Goal: Task Accomplishment & Management: Use online tool/utility

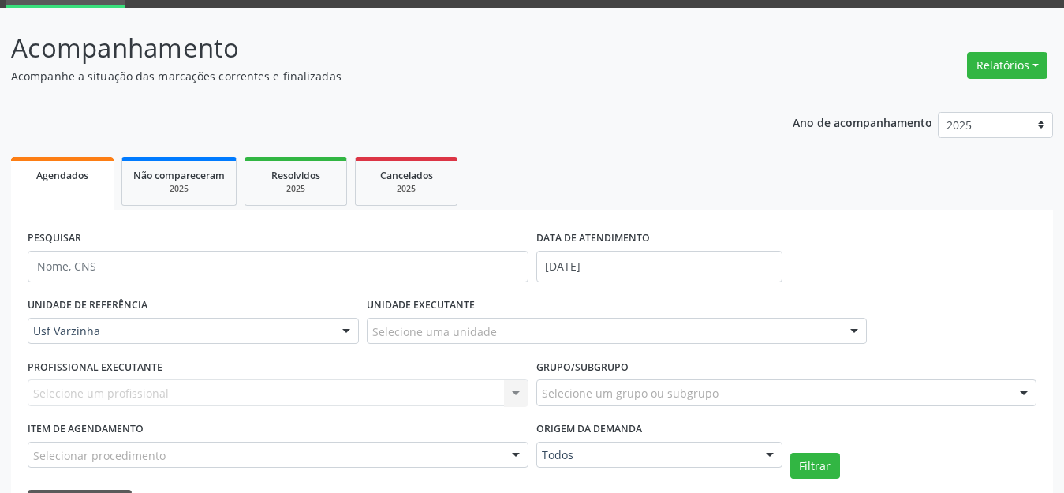
scroll to position [158, 0]
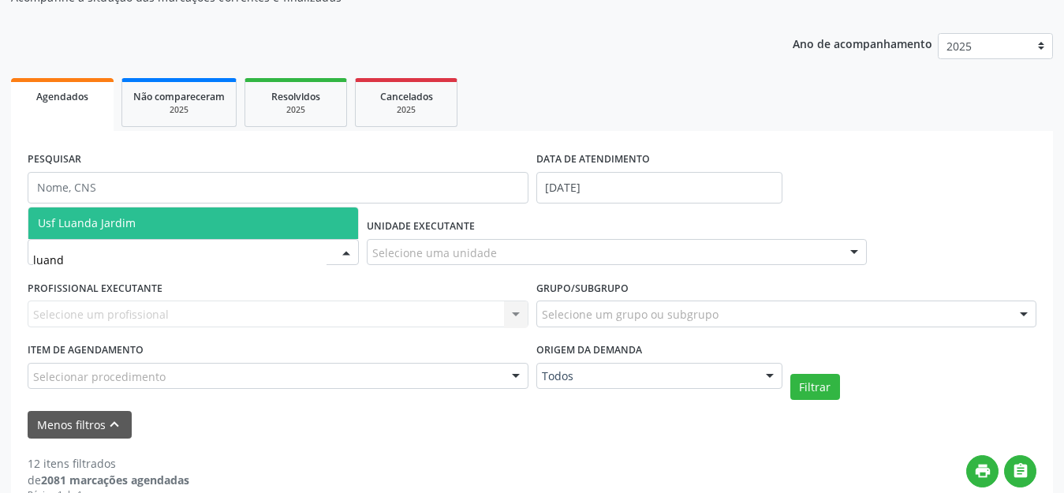
type input "luanda"
click at [158, 226] on span "Usf Luanda Jardim" at bounding box center [193, 223] width 330 height 32
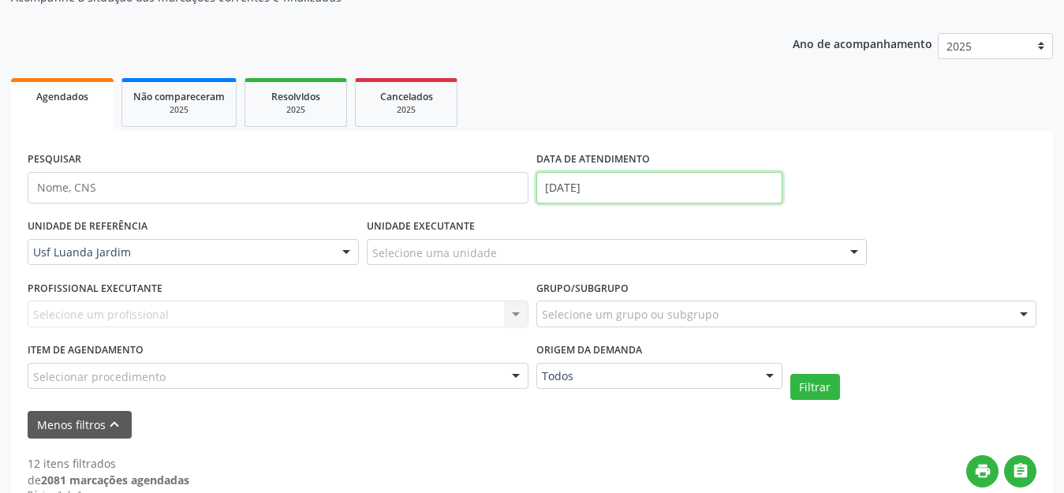
click at [701, 190] on input "29/09/2025" at bounding box center [659, 188] width 246 height 32
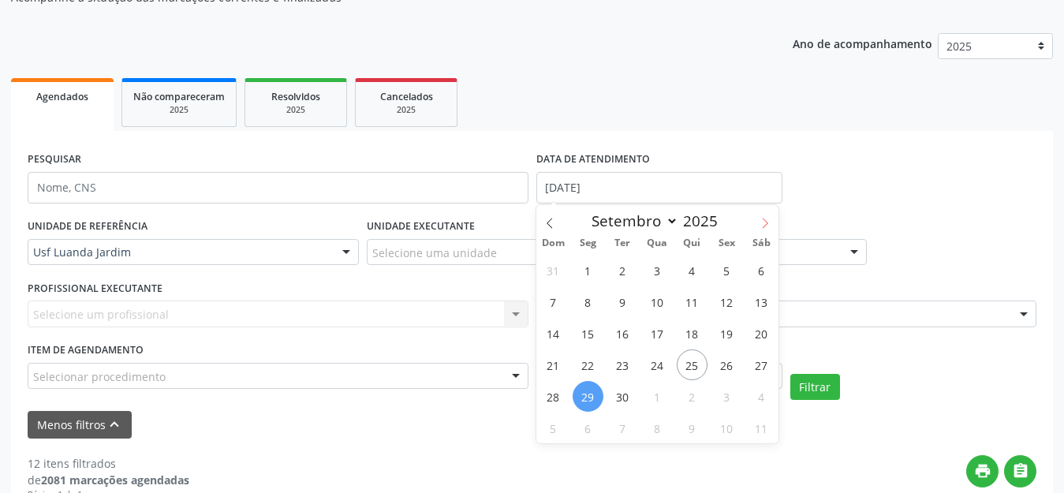
click at [760, 221] on icon at bounding box center [765, 223] width 11 height 11
select select "9"
click at [654, 263] on span "1" at bounding box center [657, 270] width 31 height 31
type input "[DATE]"
click at [657, 263] on span "1" at bounding box center [657, 270] width 31 height 31
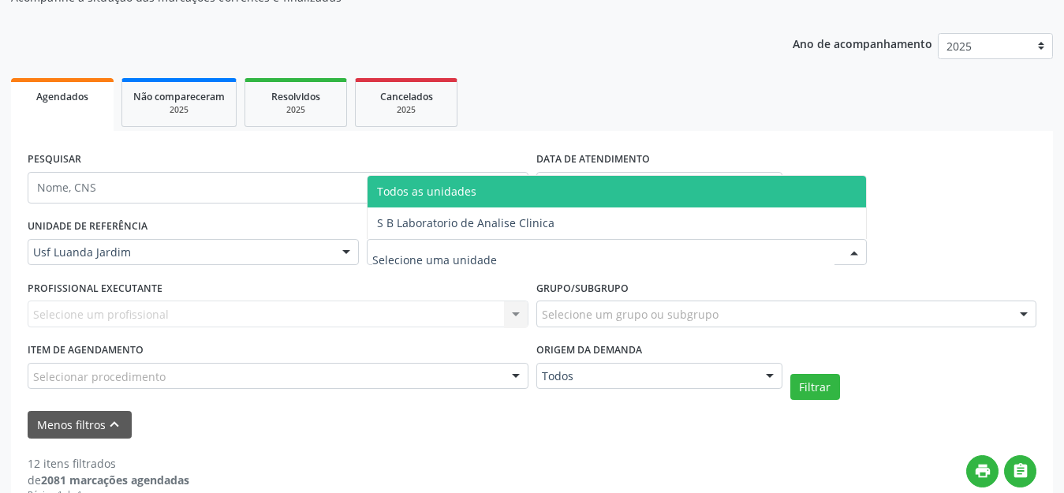
click at [657, 263] on div at bounding box center [617, 252] width 501 height 27
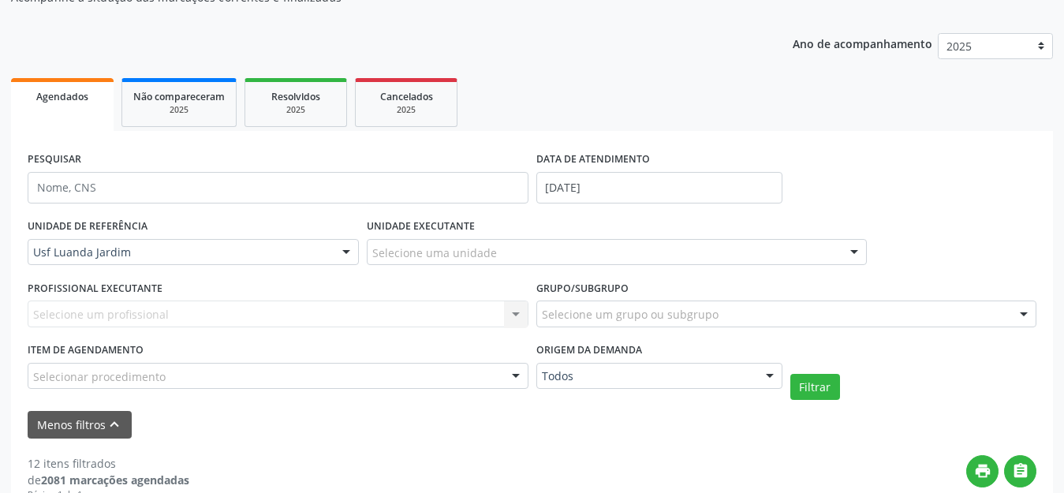
click at [866, 108] on ul "Agendados Não compareceram 2025 Resolvidos 2025 Cancelados 2025" at bounding box center [532, 102] width 1042 height 57
click at [824, 390] on button "Filtrar" at bounding box center [815, 387] width 50 height 27
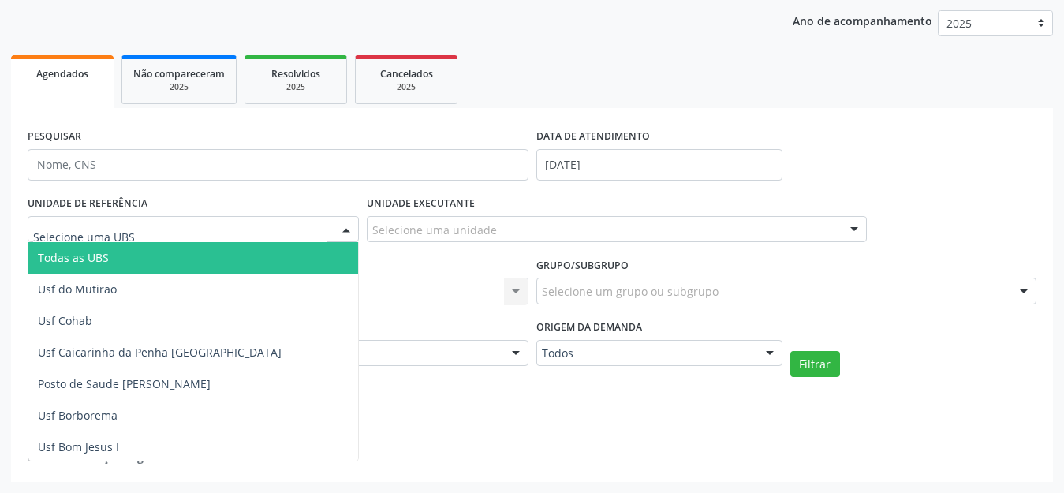
click at [277, 219] on div at bounding box center [193, 229] width 331 height 27
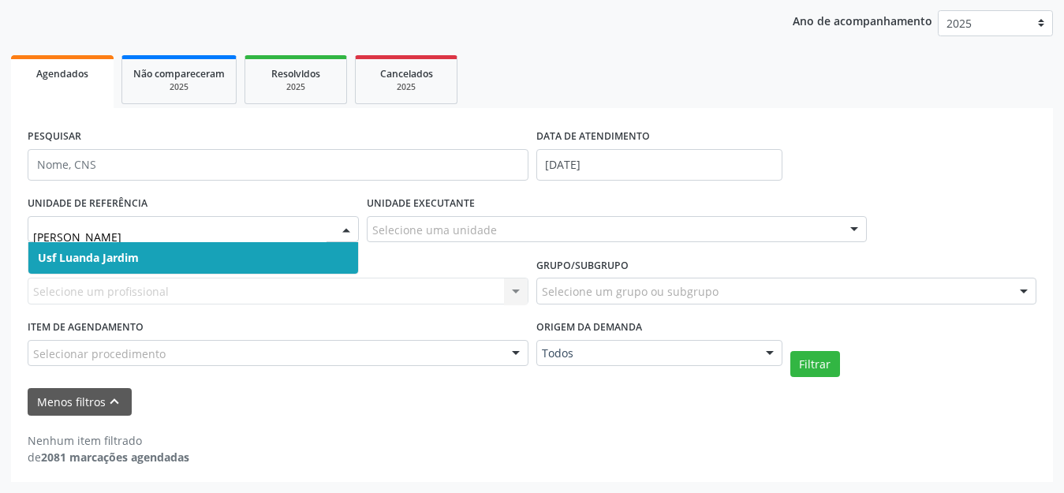
type input "luand"
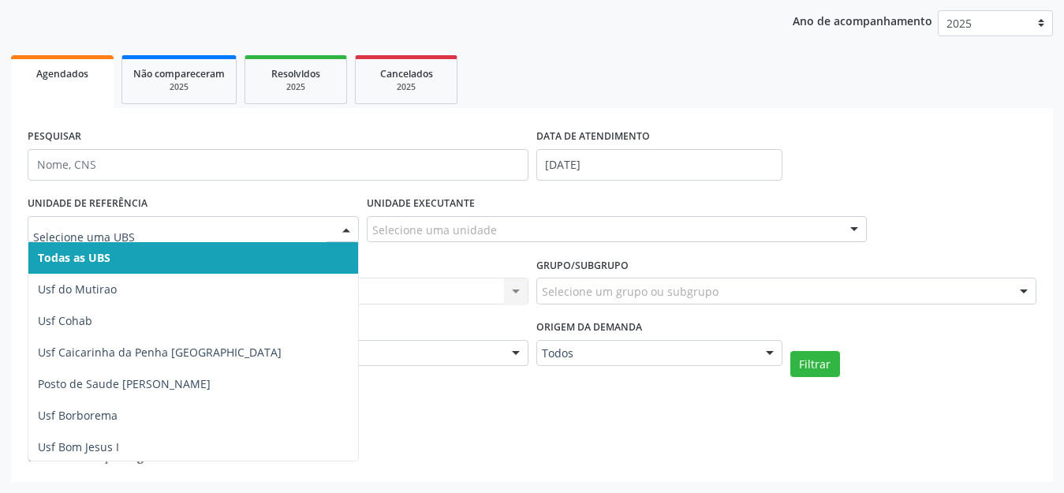
click at [985, 174] on div "PESQUISAR DATA DE ATENDIMENTO 01/10/2025" at bounding box center [532, 158] width 1017 height 67
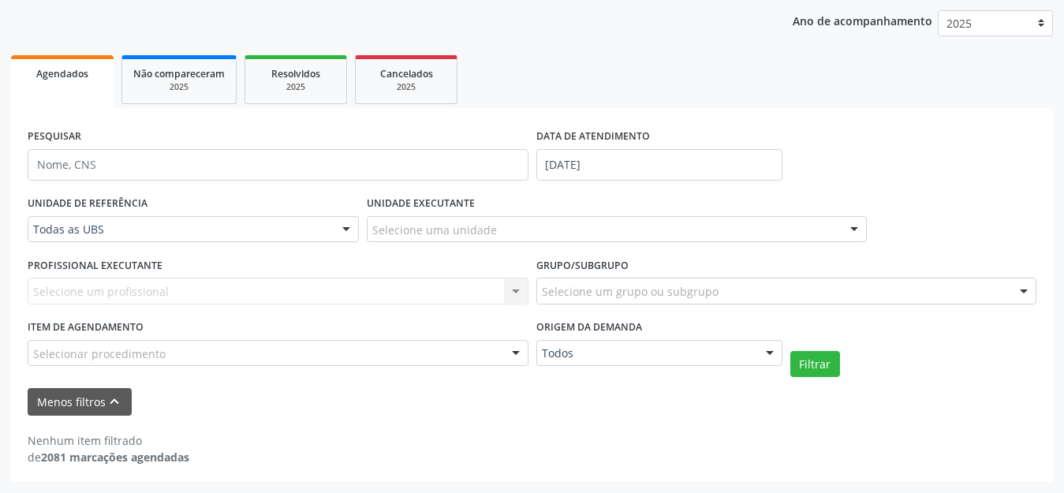
scroll to position [0, 0]
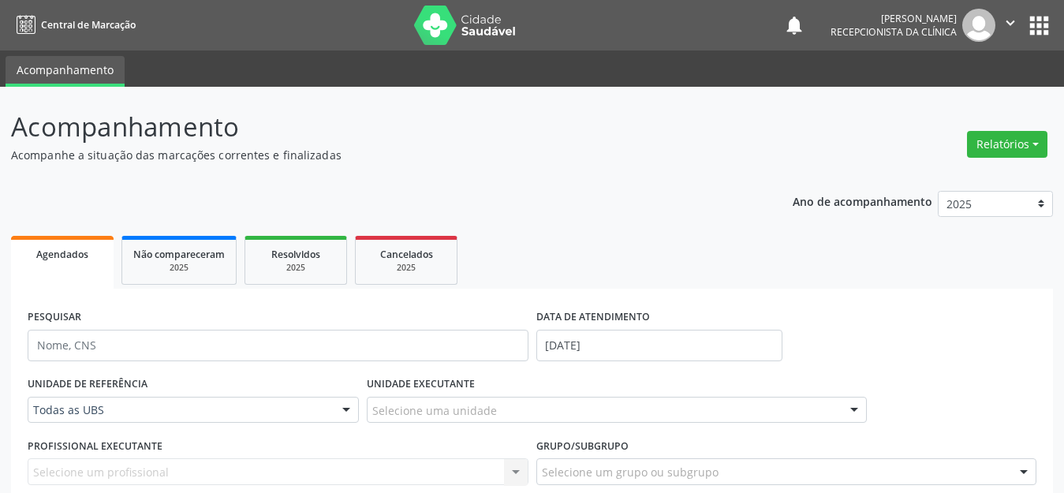
click at [62, 7] on nav "Central de Marcação notifications Suziane da Silva Brandão Siqueira Recepcionis…" at bounding box center [532, 25] width 1064 height 50
click at [447, 27] on img at bounding box center [465, 25] width 103 height 39
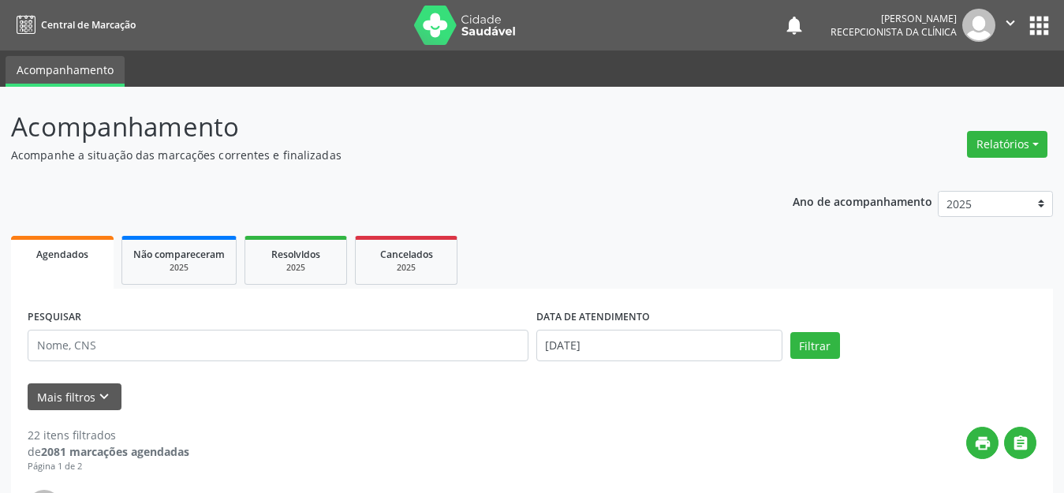
scroll to position [158, 0]
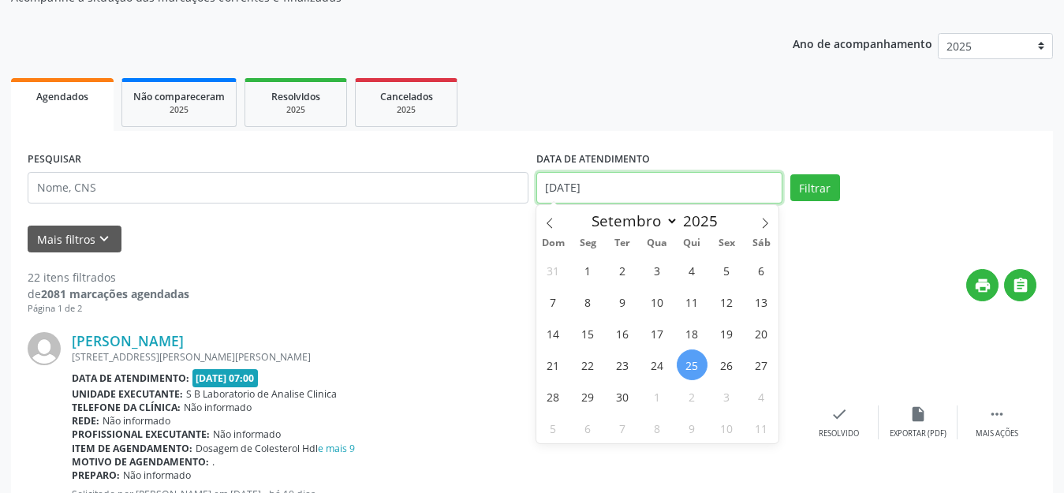
click at [693, 185] on input "[DATE]" at bounding box center [659, 188] width 246 height 32
click at [769, 213] on span at bounding box center [765, 218] width 27 height 27
select select "9"
click at [662, 271] on span "1" at bounding box center [657, 270] width 31 height 31
type input "[DATE]"
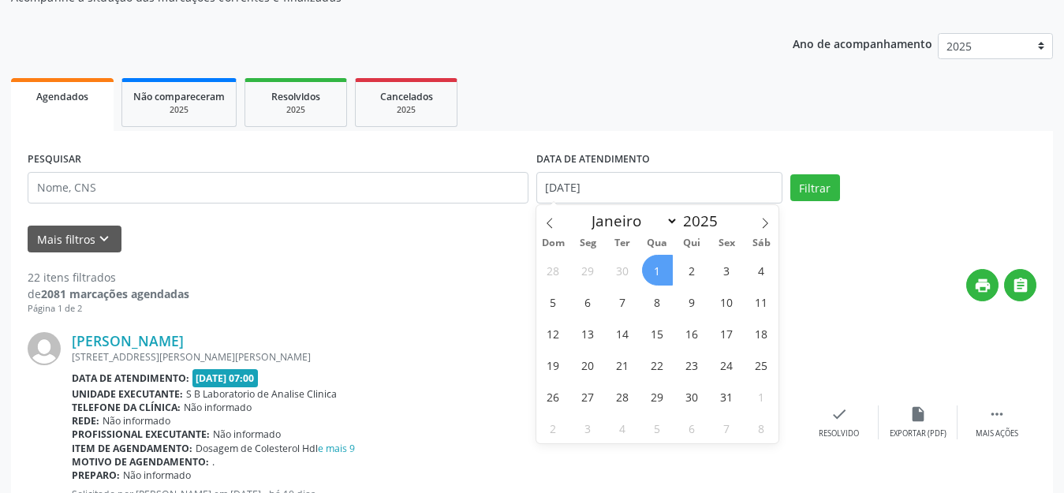
click at [662, 271] on span "1" at bounding box center [657, 270] width 31 height 31
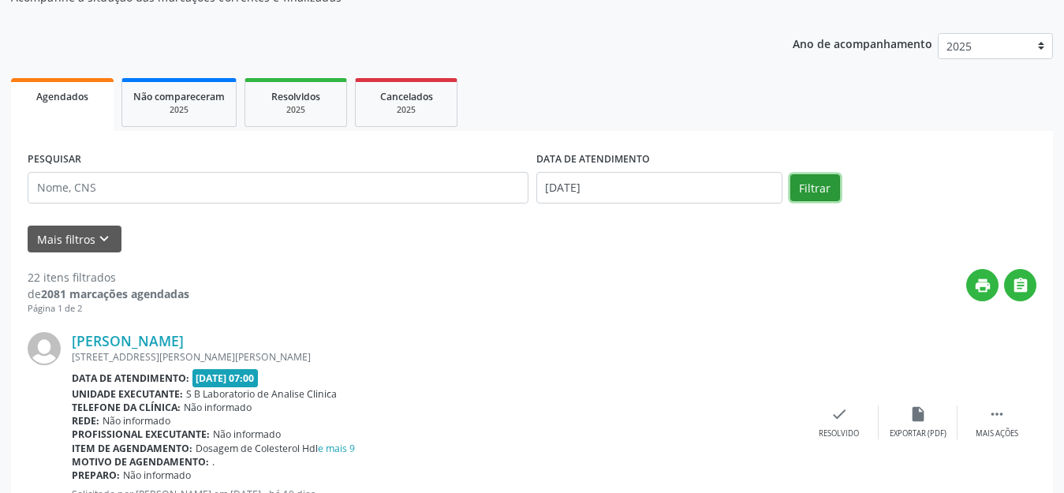
click at [809, 190] on button "Filtrar" at bounding box center [815, 187] width 50 height 27
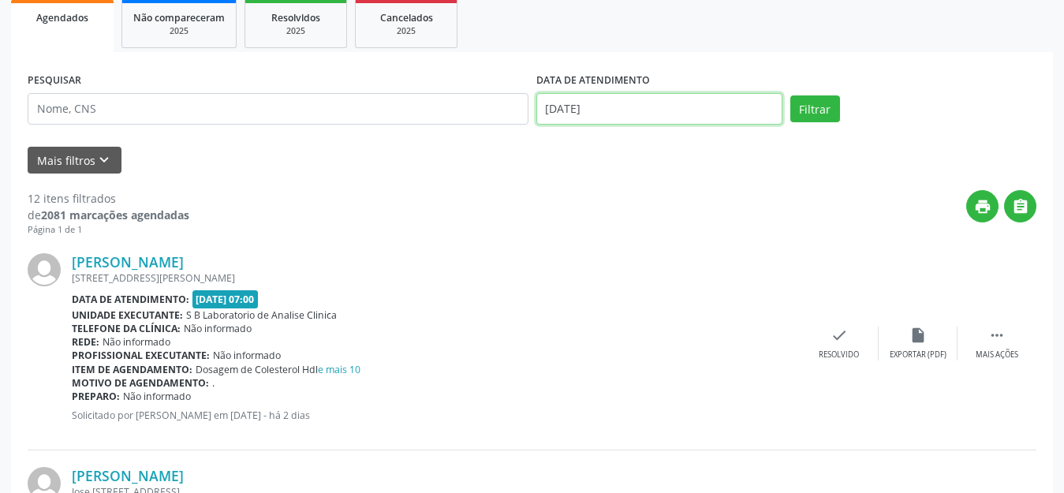
click at [653, 113] on input "[DATE]" at bounding box center [659, 109] width 246 height 32
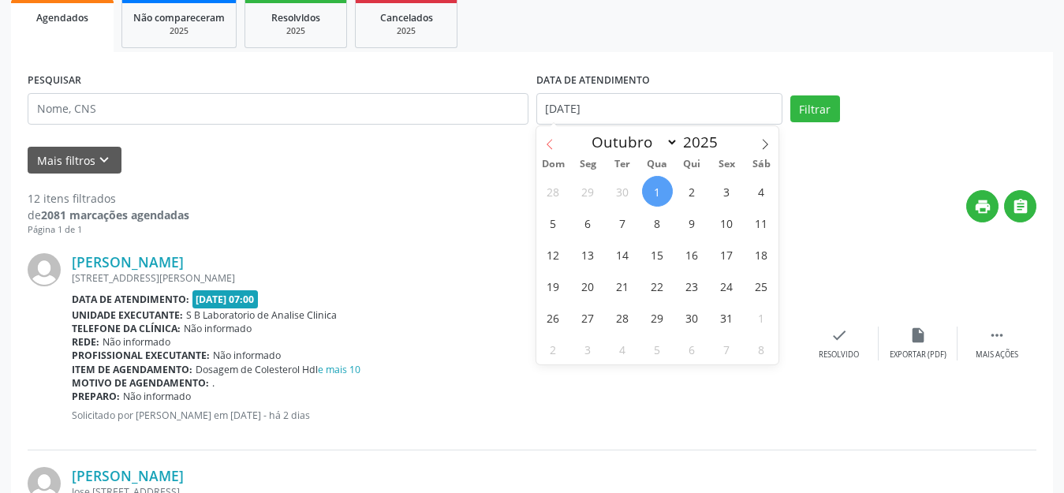
click at [548, 139] on icon at bounding box center [549, 144] width 11 height 11
select select "8"
click at [660, 252] on span "17" at bounding box center [657, 254] width 31 height 31
type input "[DATE]"
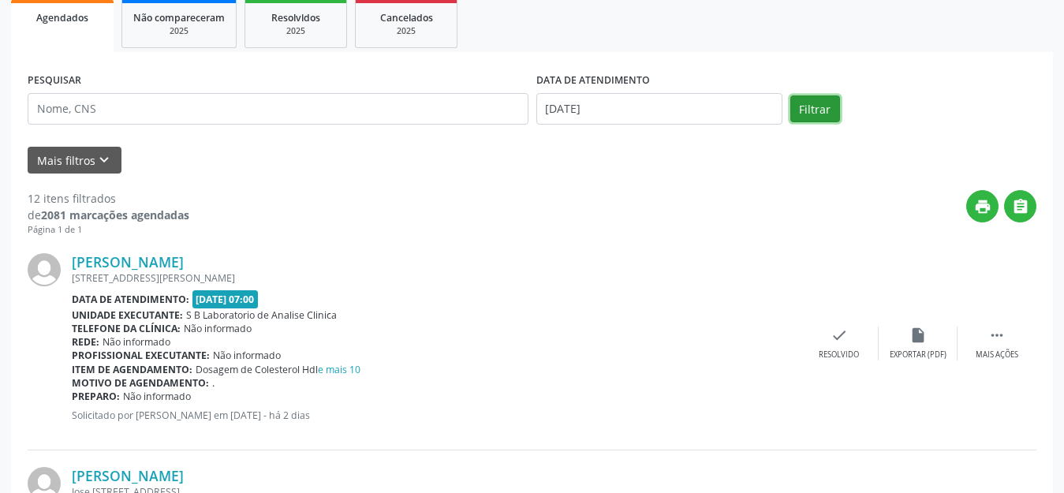
click at [805, 114] on button "Filtrar" at bounding box center [815, 108] width 50 height 27
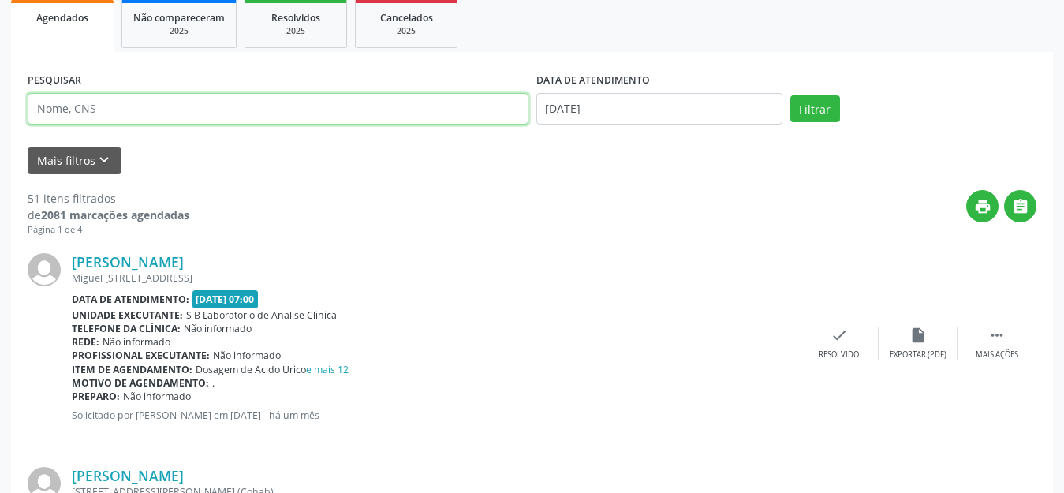
click at [199, 122] on input "text" at bounding box center [278, 109] width 501 height 32
type input "[PERSON_NAME]"
click at [790, 95] on button "Filtrar" at bounding box center [815, 108] width 50 height 27
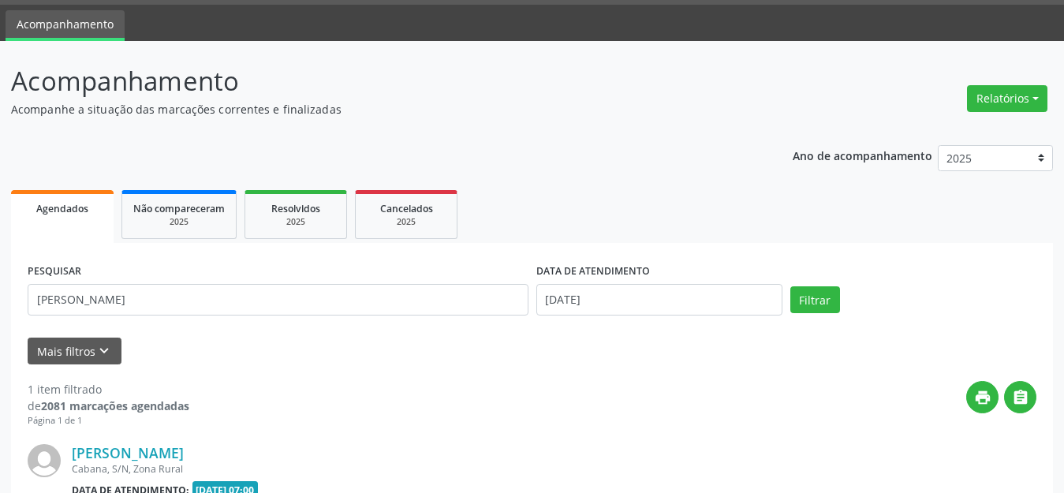
scroll to position [221, 0]
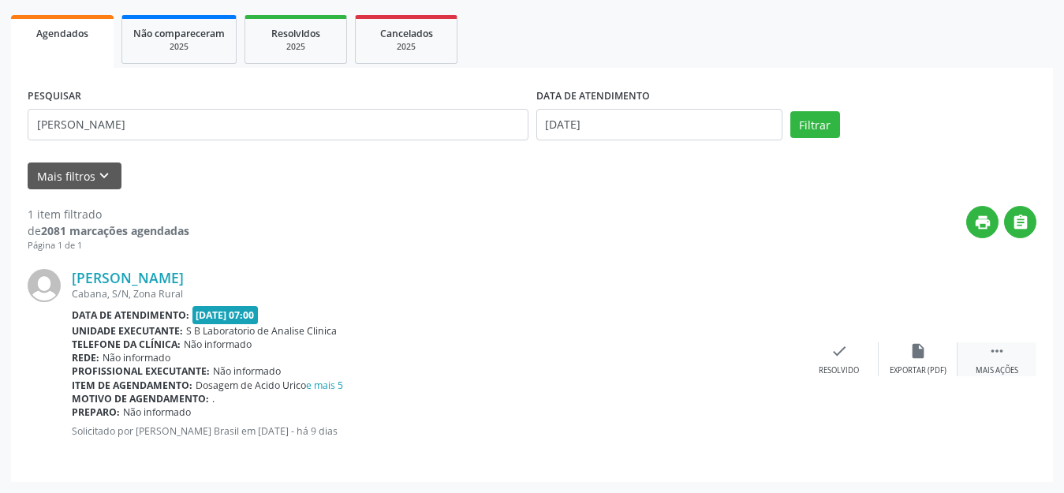
click at [983, 352] on div " Mais ações" at bounding box center [997, 359] width 79 height 34
click at [499, 256] on div "[PERSON_NAME] [GEOGRAPHIC_DATA], S/N, Zona Rural Data de atendimento: [DATE] 07…" at bounding box center [532, 358] width 1009 height 213
click at [758, 364] on div "print Imprimir" at bounding box center [760, 359] width 79 height 34
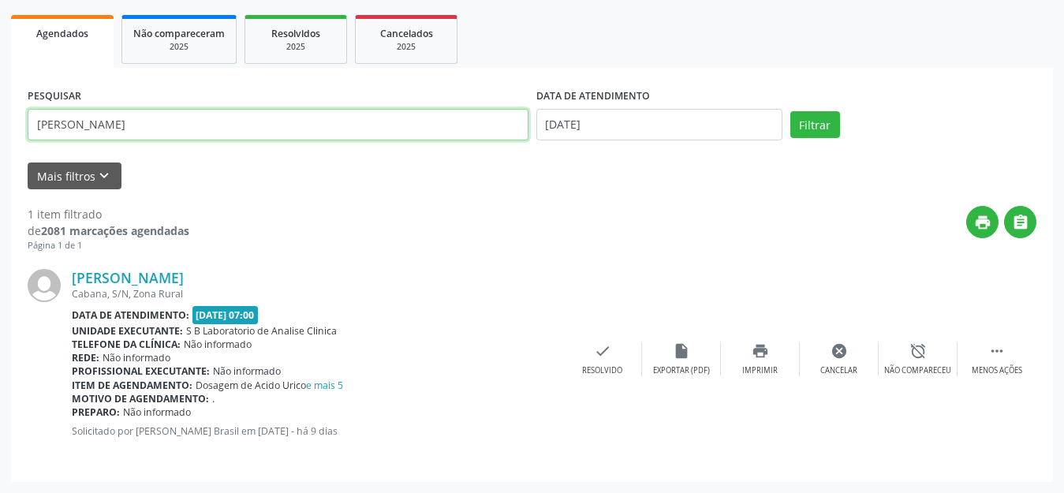
drag, startPoint x: 308, startPoint y: 121, endPoint x: 0, endPoint y: 101, distance: 308.3
click at [0, 107] on div "Acompanhamento Acompanhe a situação das marcações correntes e finalizadas Relat…" at bounding box center [532, 179] width 1064 height 627
click at [790, 111] on button "Filtrar" at bounding box center [815, 124] width 50 height 27
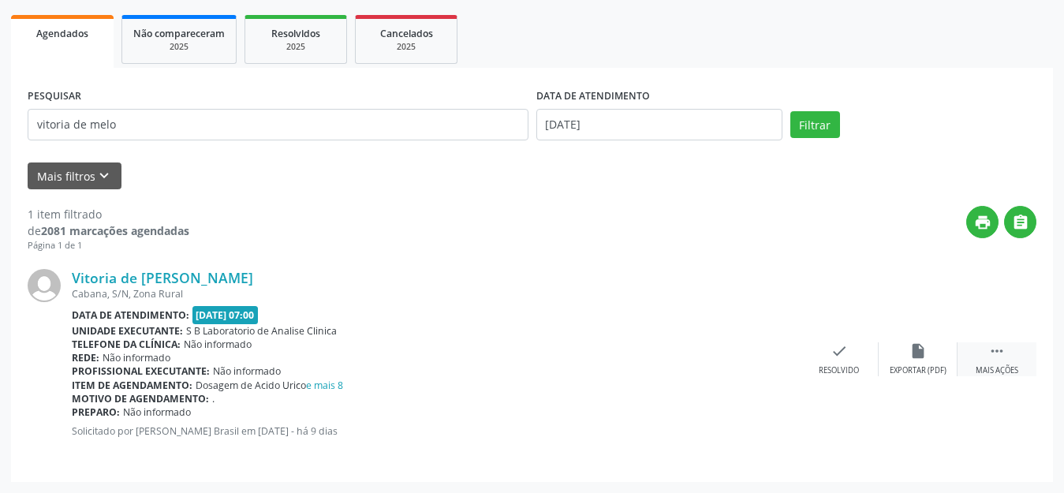
click at [1005, 354] on icon "" at bounding box center [997, 350] width 17 height 17
click at [759, 361] on div "print Imprimir" at bounding box center [760, 359] width 79 height 34
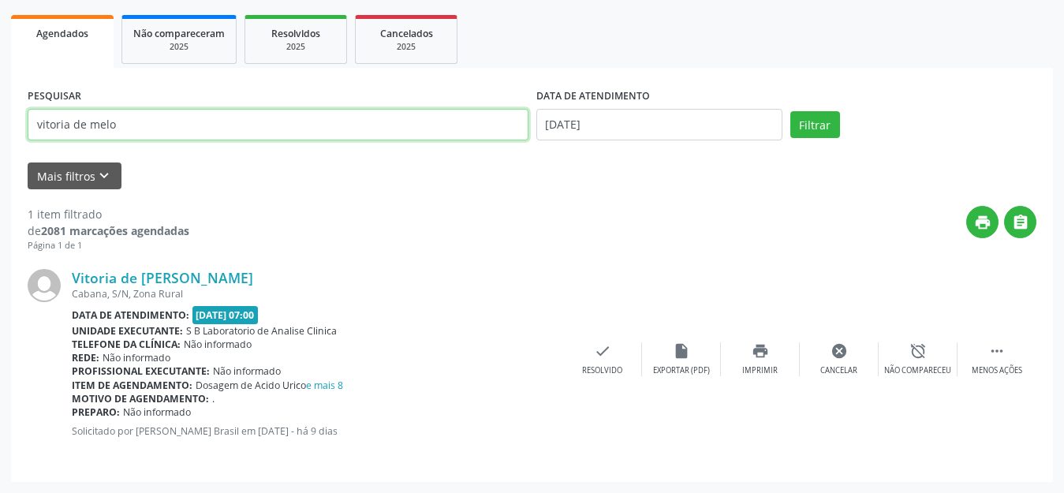
drag, startPoint x: 411, startPoint y: 135, endPoint x: 152, endPoint y: 142, distance: 258.9
click at [152, 142] on div "PESQUISAR vitoria de melo" at bounding box center [278, 117] width 509 height 67
type input "v"
type input "fabricio edu"
click at [790, 111] on button "Filtrar" at bounding box center [815, 124] width 50 height 27
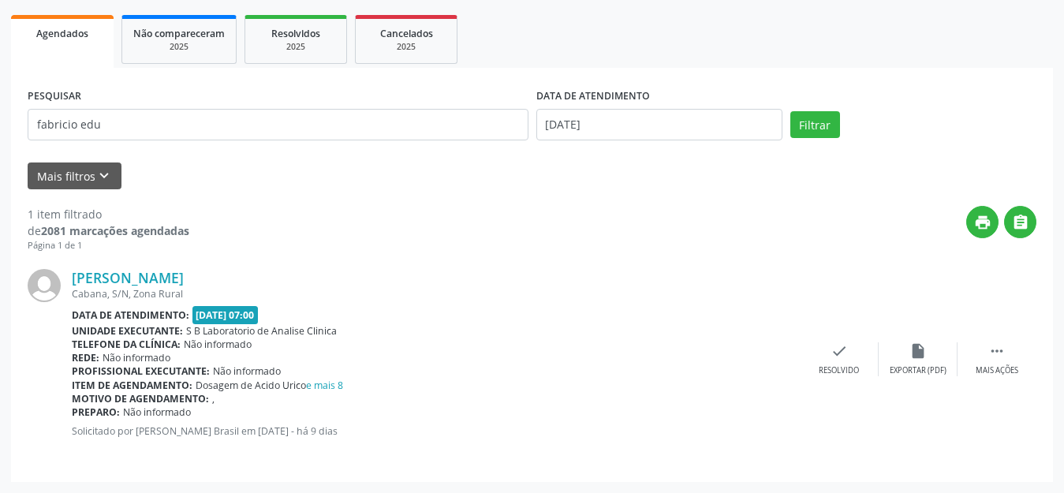
click at [1004, 378] on div "[PERSON_NAME] [GEOGRAPHIC_DATA], S/N, Zona Rural Data de atendimento: [DATE] 07…" at bounding box center [532, 358] width 1009 height 213
click at [984, 357] on div " Mais ações" at bounding box center [997, 359] width 79 height 34
click at [769, 358] on div "print Imprimir" at bounding box center [760, 359] width 79 height 34
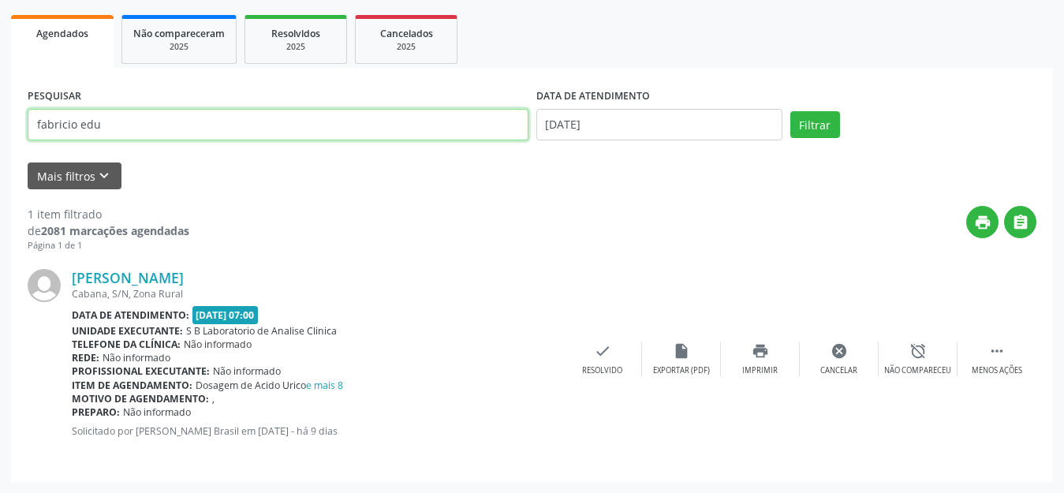
drag, startPoint x: 273, startPoint y: 125, endPoint x: 0, endPoint y: 129, distance: 273.0
click at [0, 129] on div "Acompanhamento Acompanhe a situação das marcações correntes e finalizadas Relat…" at bounding box center [532, 179] width 1064 height 627
type input "cicera erica"
click at [790, 111] on button "Filtrar" at bounding box center [815, 124] width 50 height 27
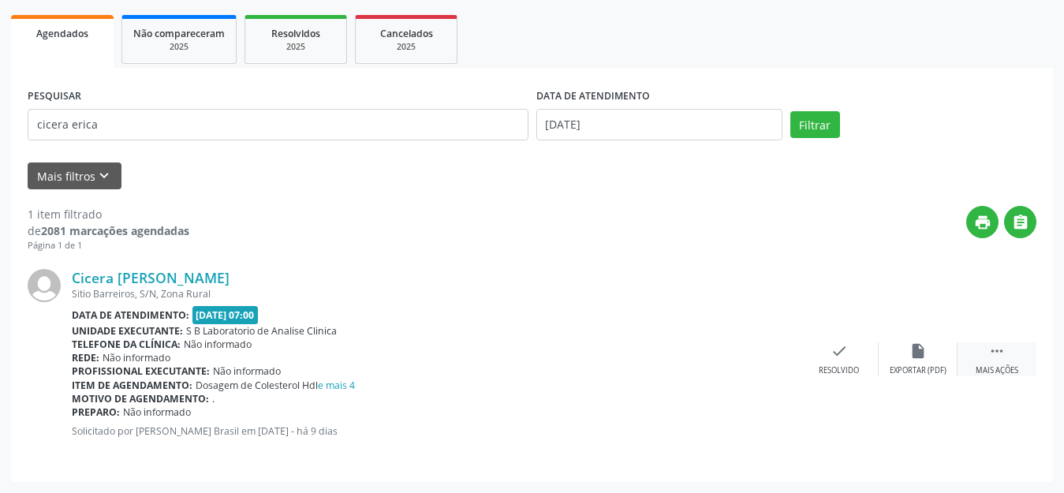
click at [998, 373] on div "Mais ações" at bounding box center [997, 370] width 43 height 11
click at [761, 367] on div "Imprimir" at bounding box center [760, 370] width 36 height 11
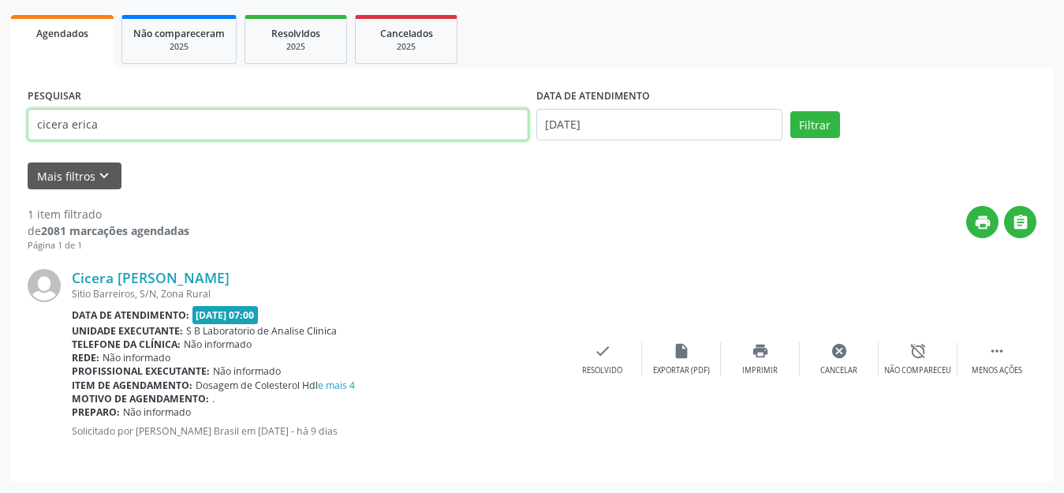
drag, startPoint x: 313, startPoint y: 125, endPoint x: 0, endPoint y: 135, distance: 313.3
click at [0, 135] on div "Acompanhamento Acompanhe a situação das marcações correntes e finalizadas Relat…" at bounding box center [532, 179] width 1064 height 627
type input "[PERSON_NAME]"
click at [790, 111] on button "Filtrar" at bounding box center [815, 124] width 50 height 27
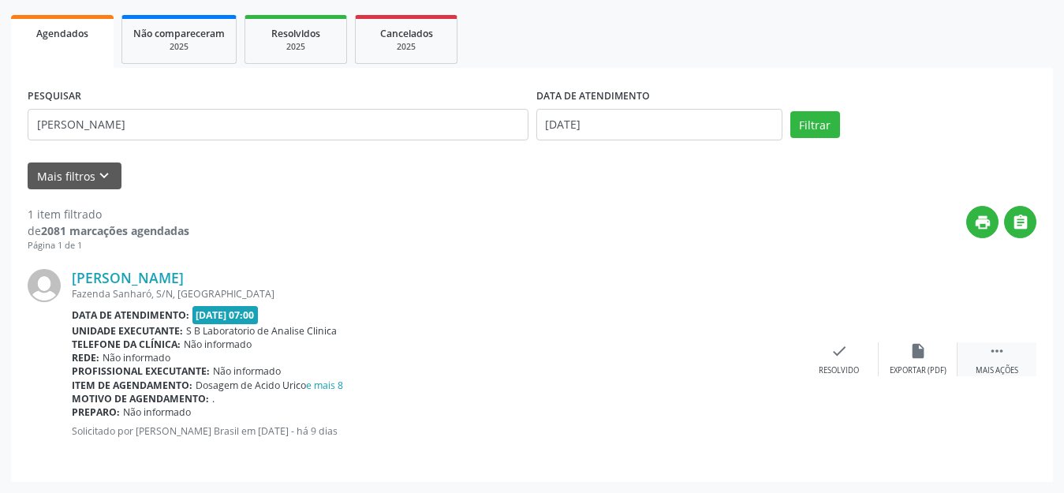
click at [996, 375] on div "Mais ações" at bounding box center [997, 370] width 43 height 11
click at [772, 367] on div "Imprimir" at bounding box center [760, 370] width 36 height 11
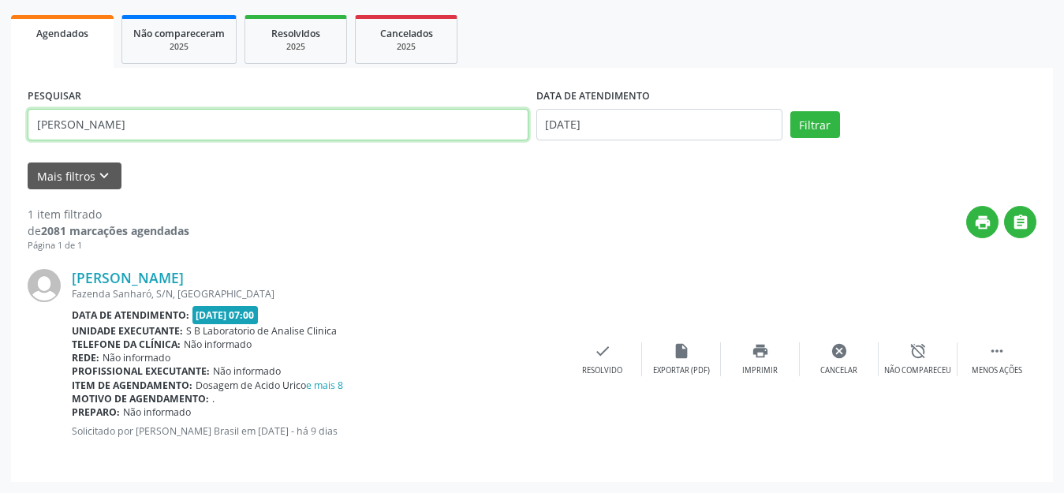
drag, startPoint x: 147, startPoint y: 132, endPoint x: 0, endPoint y: 144, distance: 147.3
click at [0, 144] on div "Acompanhamento Acompanhe a situação das marcações correntes e finalizadas Relat…" at bounding box center [532, 179] width 1064 height 627
click at [790, 111] on button "Filtrar" at bounding box center [815, 124] width 50 height 27
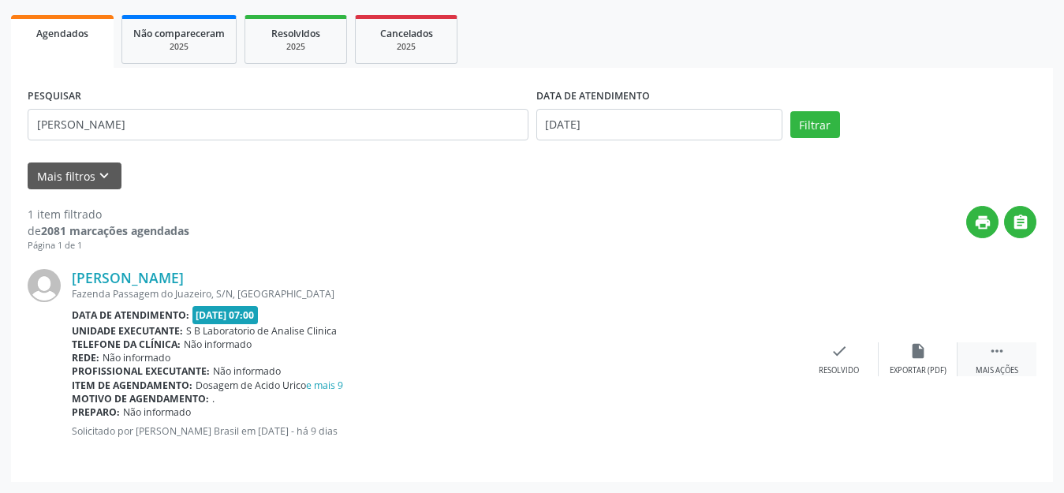
click at [979, 355] on div " Mais ações" at bounding box center [997, 359] width 79 height 34
click at [767, 345] on icon "print" at bounding box center [760, 350] width 17 height 17
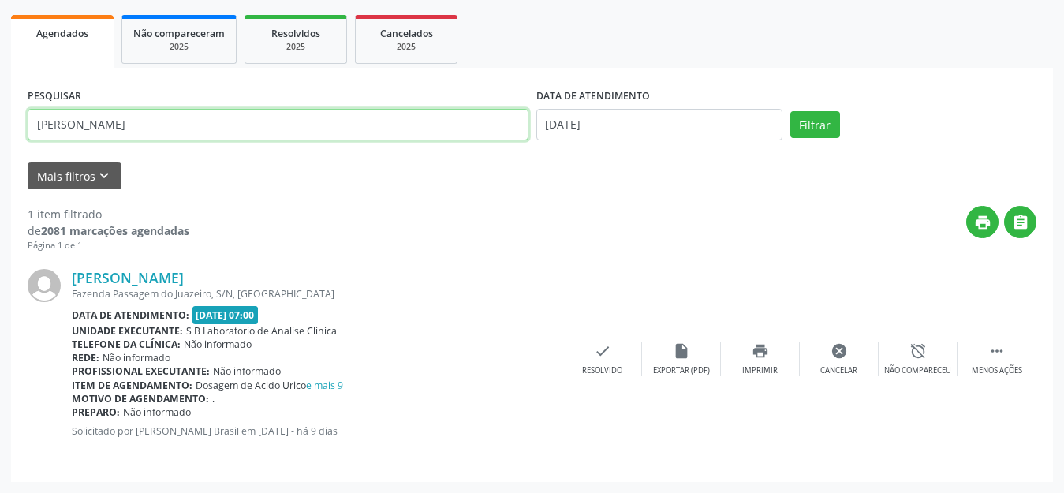
drag, startPoint x: 171, startPoint y: 110, endPoint x: 0, endPoint y: 133, distance: 172.8
click at [0, 133] on div "Acompanhamento Acompanhe a situação das marcações correntes e finalizadas Relat…" at bounding box center [532, 179] width 1064 height 627
click at [139, 121] on input "[PERSON_NAME]" at bounding box center [278, 125] width 501 height 32
drag, startPoint x: 137, startPoint y: 121, endPoint x: 99, endPoint y: 125, distance: 38.2
click at [99, 125] on input "[PERSON_NAME]" at bounding box center [278, 125] width 501 height 32
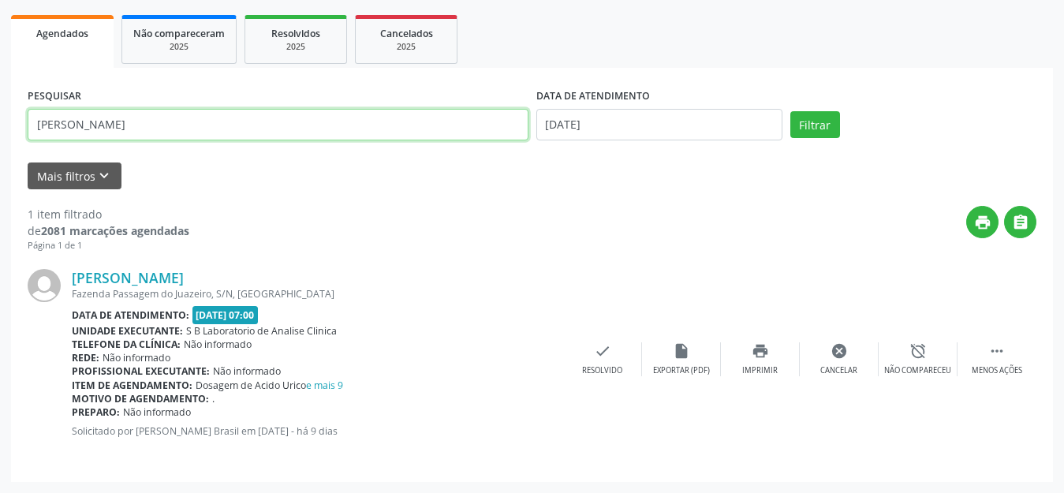
click at [790, 111] on button "Filtrar" at bounding box center [815, 124] width 50 height 27
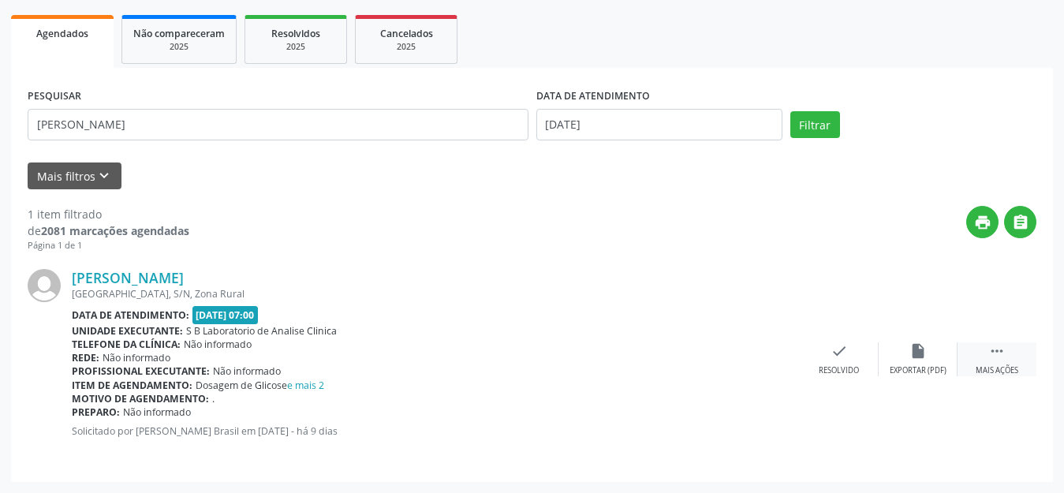
click at [998, 342] on div "[PERSON_NAME] [GEOGRAPHIC_DATA], S/N, Zona Rural Data de atendimento: [DATE] 07…" at bounding box center [532, 358] width 1009 height 213
click at [1002, 363] on div " Mais ações" at bounding box center [997, 359] width 79 height 34
click at [757, 365] on div "Imprimir" at bounding box center [760, 370] width 36 height 11
click at [757, 357] on icon "print" at bounding box center [760, 350] width 17 height 17
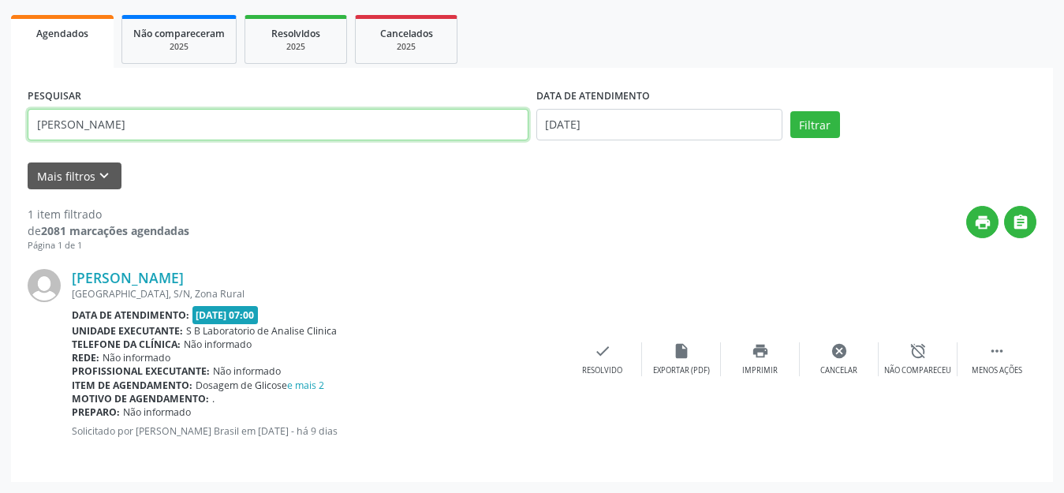
drag, startPoint x: 269, startPoint y: 121, endPoint x: 0, endPoint y: 92, distance: 270.6
click at [0, 92] on div "Acompanhamento Acompanhe a situação das marcações correntes e finalizadas Relat…" at bounding box center [532, 179] width 1064 height 627
click at [790, 111] on button "Filtrar" at bounding box center [815, 124] width 50 height 27
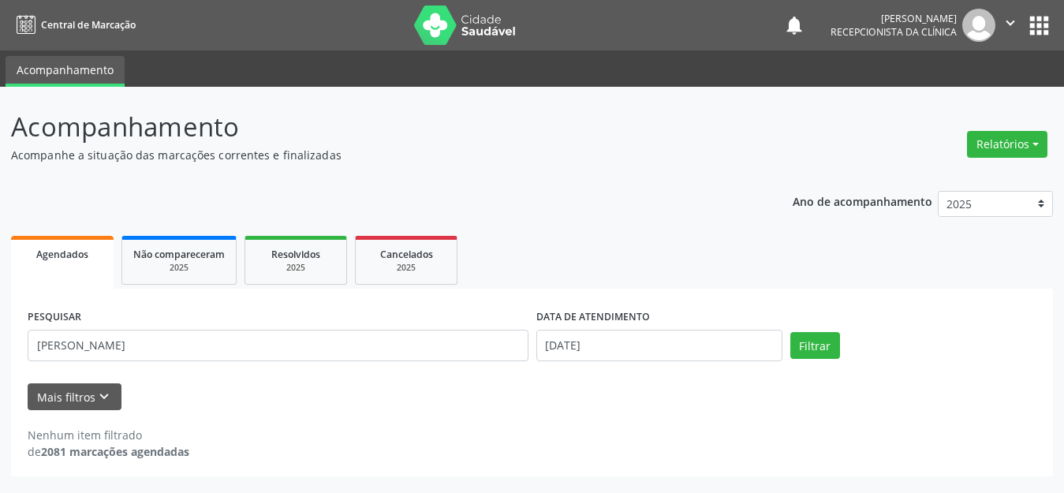
scroll to position [0, 0]
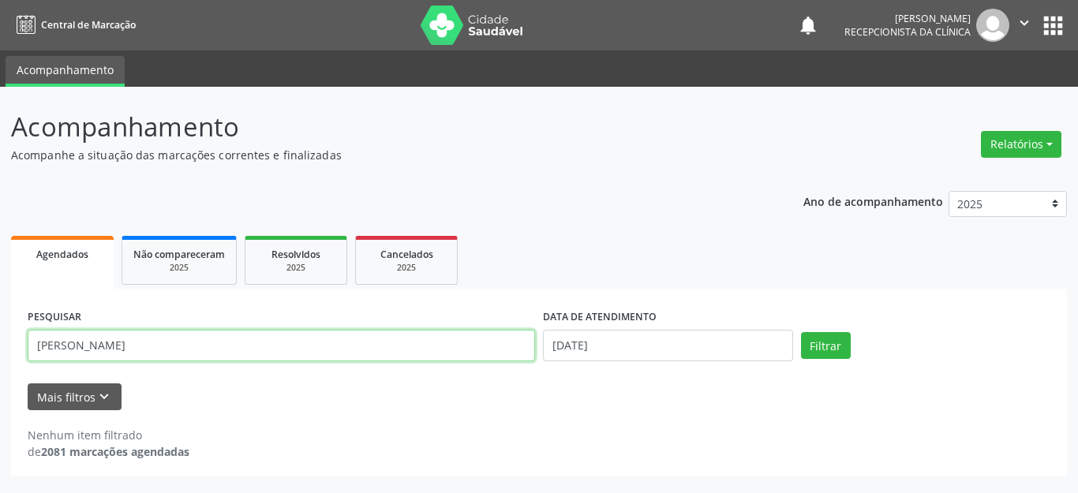
click at [136, 343] on input "[PERSON_NAME]" at bounding box center [281, 346] width 507 height 32
click at [801, 332] on button "Filtrar" at bounding box center [826, 345] width 50 height 27
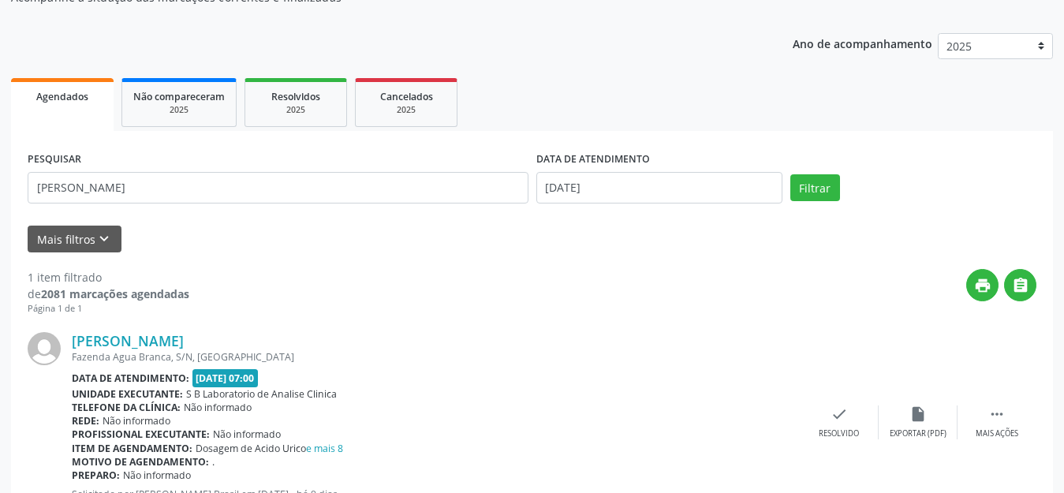
scroll to position [221, 0]
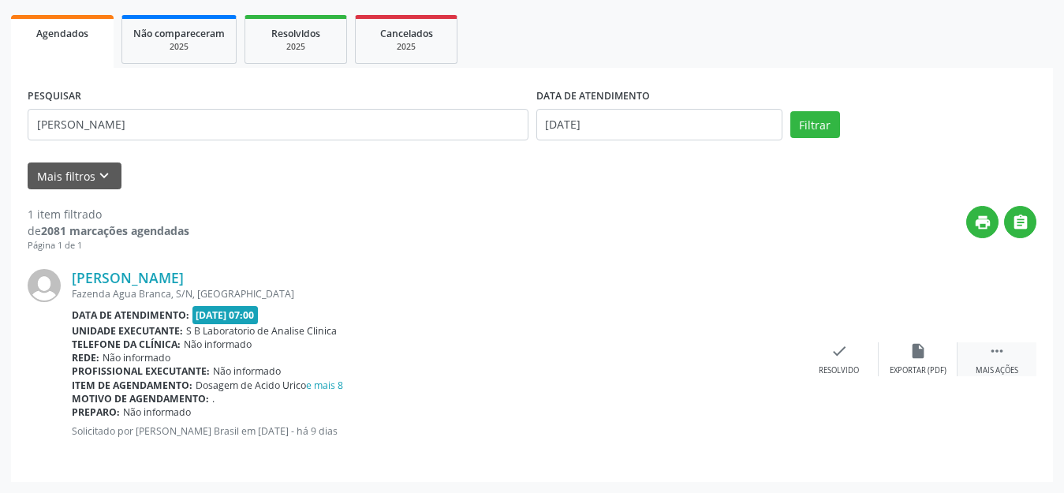
click at [1007, 364] on div " Mais ações" at bounding box center [997, 359] width 79 height 34
click at [761, 363] on div "print Imprimir" at bounding box center [760, 359] width 79 height 34
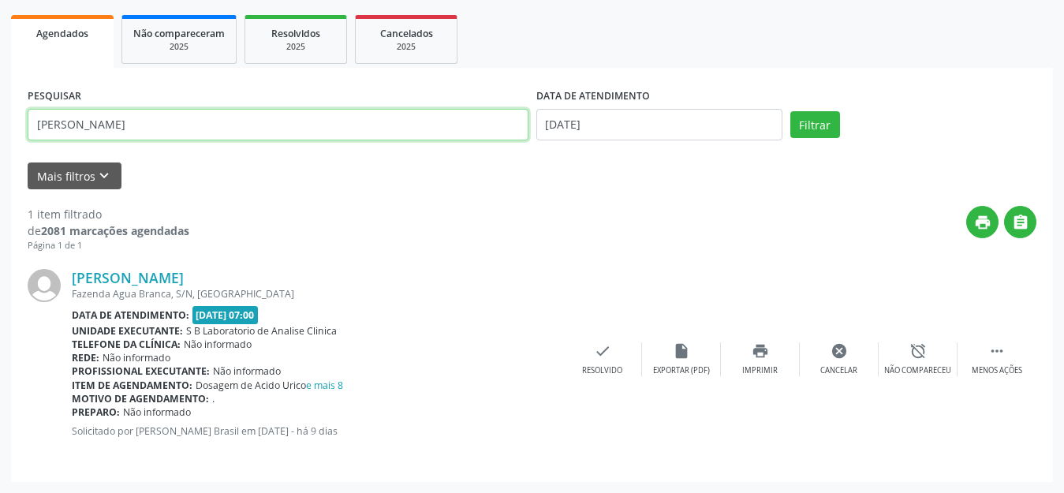
drag, startPoint x: 263, startPoint y: 134, endPoint x: 0, endPoint y: 126, distance: 262.8
click at [0, 124] on div "Acompanhamento Acompanhe a situação das marcações correntes e finalizadas Relat…" at bounding box center [532, 179] width 1064 height 627
click at [790, 111] on button "Filtrar" at bounding box center [815, 124] width 50 height 27
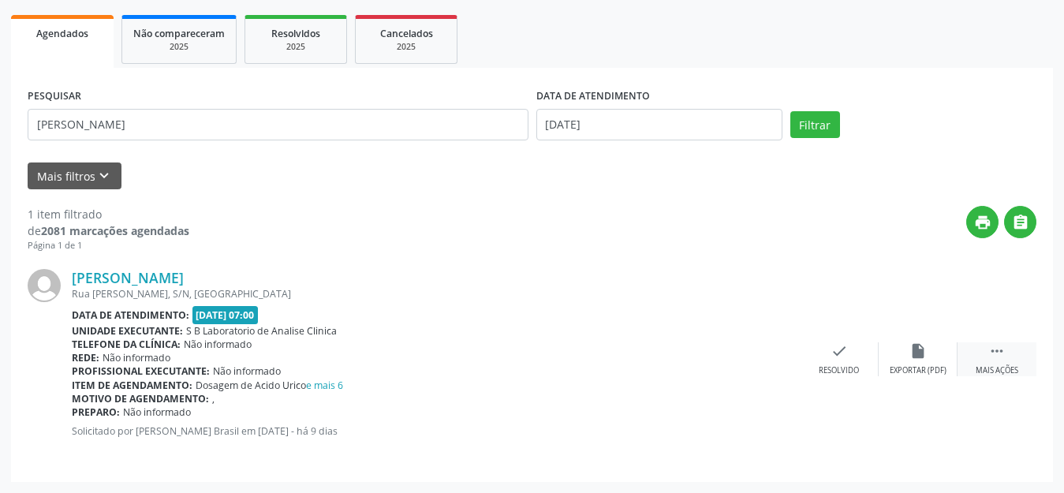
click at [997, 355] on icon "" at bounding box center [997, 350] width 17 height 17
click at [758, 349] on icon "print" at bounding box center [760, 350] width 17 height 17
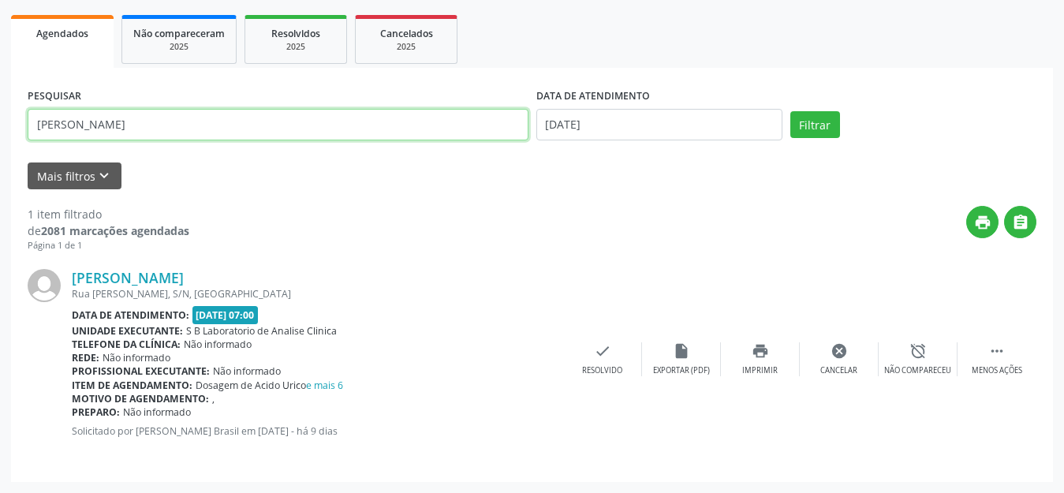
drag, startPoint x: 141, startPoint y: 132, endPoint x: 0, endPoint y: 121, distance: 141.6
click at [0, 121] on div "Acompanhamento Acompanhe a situação das marcações correntes e finalizadas Relat…" at bounding box center [532, 179] width 1064 height 627
click at [790, 111] on button "Filtrar" at bounding box center [815, 124] width 50 height 27
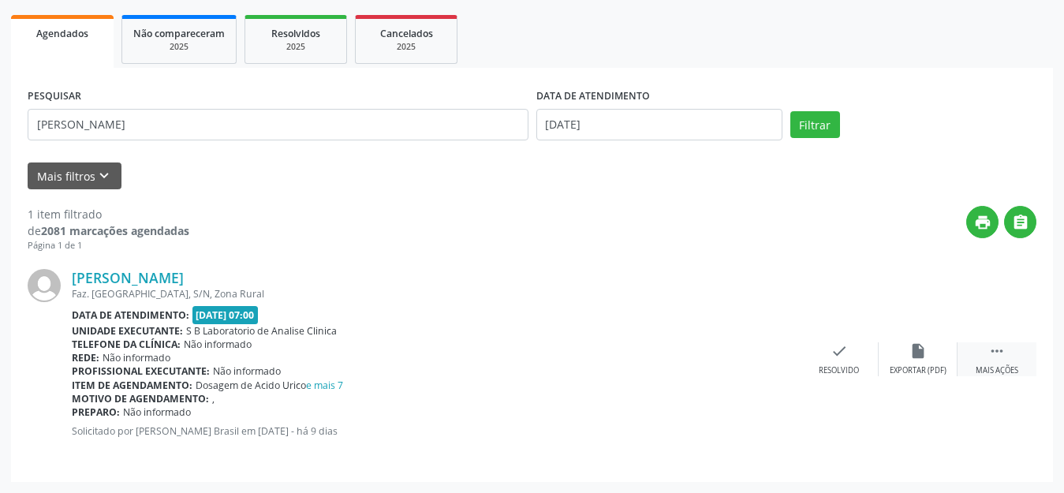
click at [1007, 356] on div " Mais ações" at bounding box center [997, 359] width 79 height 34
click at [756, 353] on icon "print" at bounding box center [760, 350] width 17 height 17
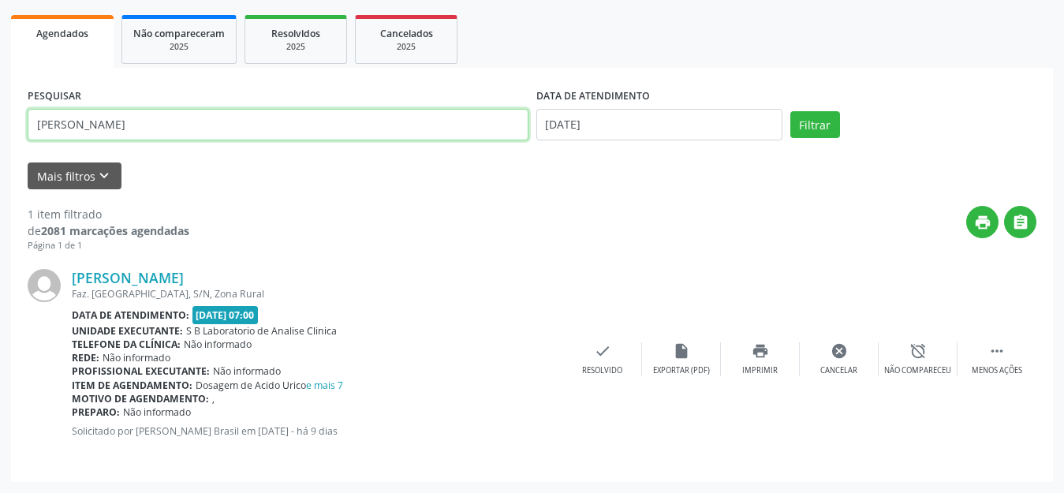
drag, startPoint x: 278, startPoint y: 137, endPoint x: 0, endPoint y: 103, distance: 280.6
click at [0, 117] on div "Acompanhamento Acompanhe a situação das marcações correntes e finalizadas Relat…" at bounding box center [532, 179] width 1064 height 627
click at [790, 111] on button "Filtrar" at bounding box center [815, 124] width 50 height 27
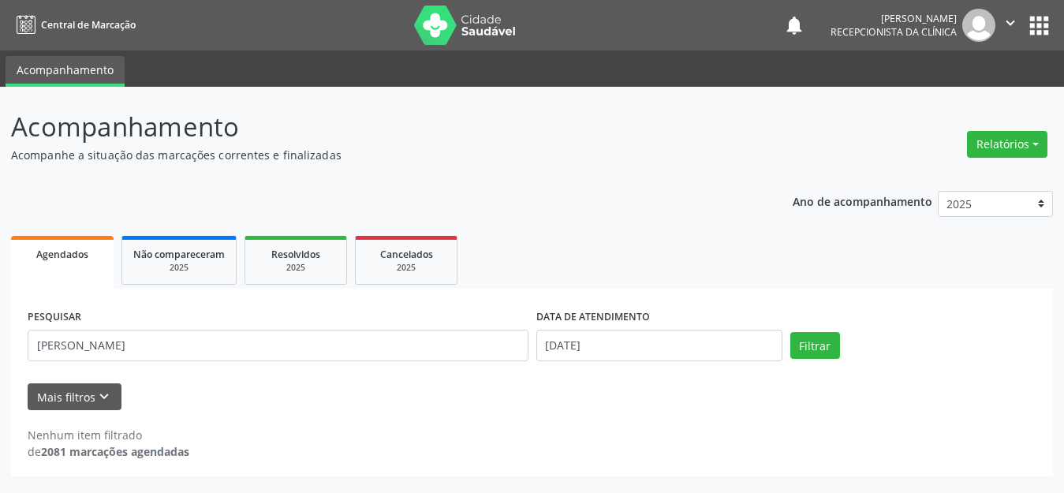
scroll to position [0, 0]
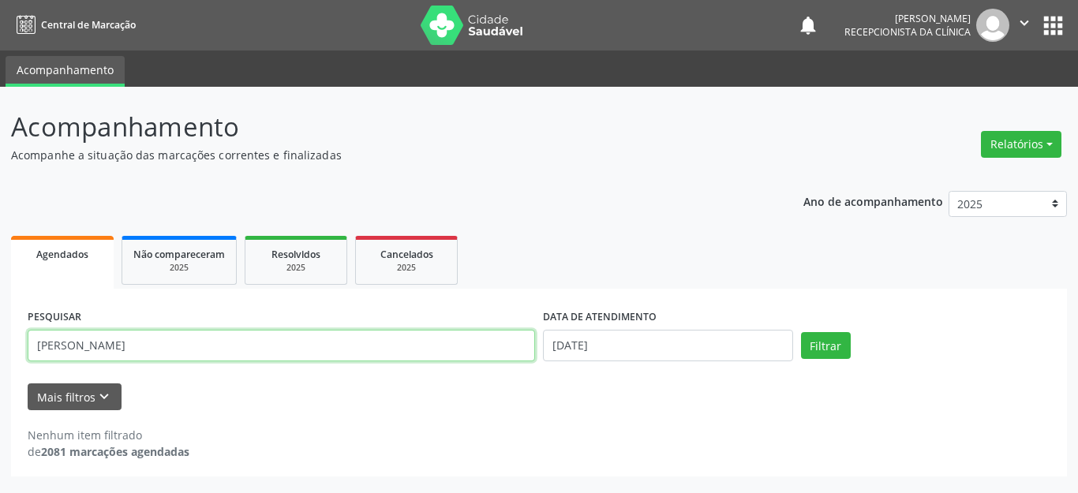
click at [60, 349] on input "[PERSON_NAME]" at bounding box center [281, 346] width 507 height 32
drag, startPoint x: 132, startPoint y: 352, endPoint x: 0, endPoint y: 364, distance: 132.4
click at [0, 364] on div "Acompanhamento Acompanhe a situação das marcações correntes e finalizadas Relat…" at bounding box center [539, 290] width 1078 height 406
type input "[PERSON_NAME]"
click at [801, 332] on button "Filtrar" at bounding box center [826, 345] width 50 height 27
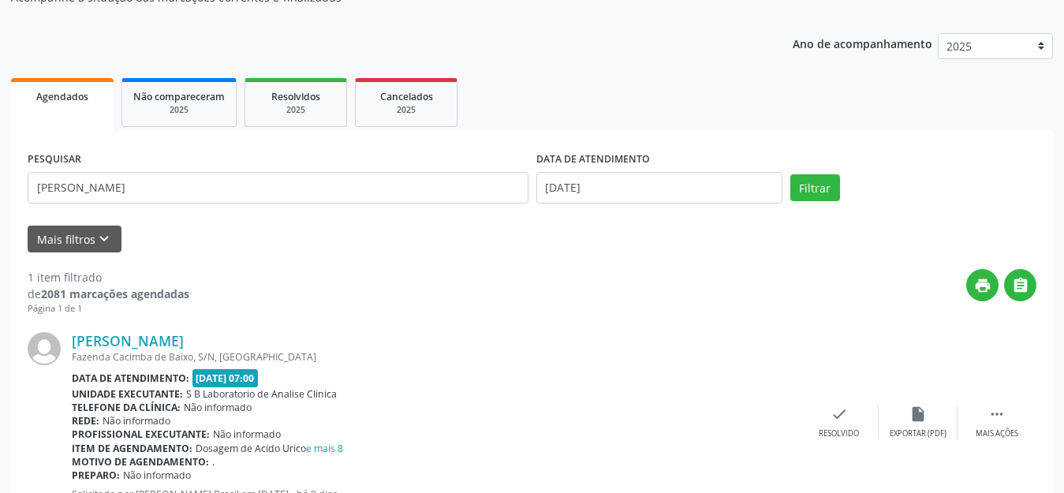
scroll to position [221, 0]
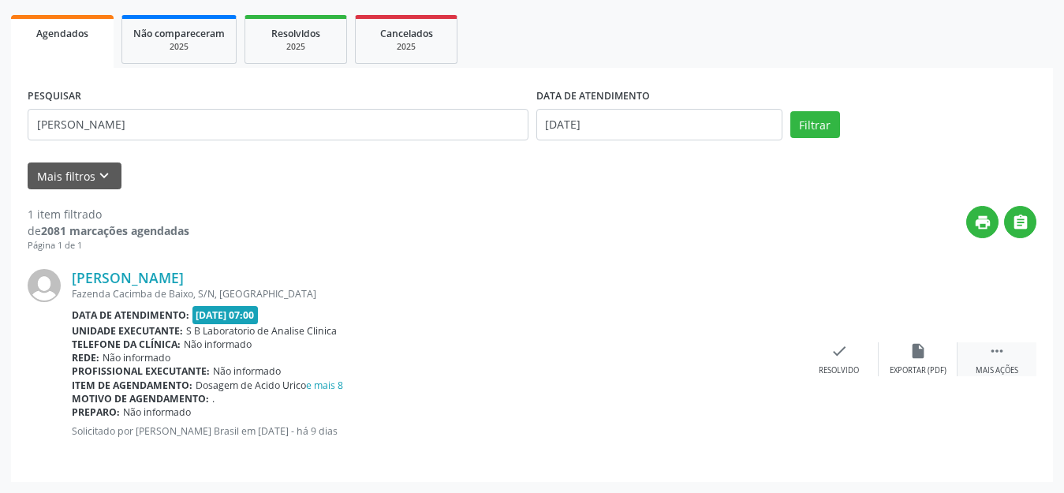
click at [990, 371] on div "Mais ações" at bounding box center [997, 370] width 43 height 11
click at [746, 360] on div "print Imprimir" at bounding box center [760, 359] width 79 height 34
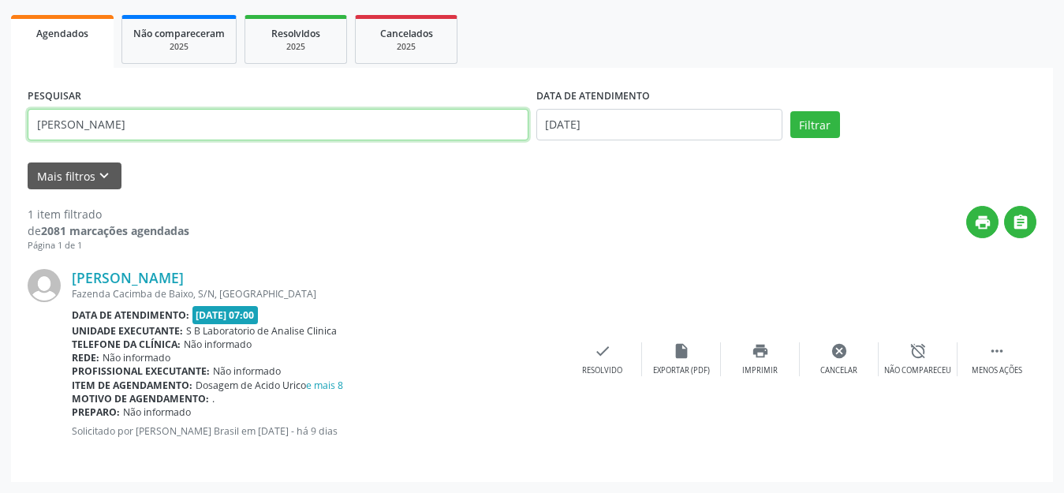
drag, startPoint x: 211, startPoint y: 133, endPoint x: 0, endPoint y: 146, distance: 211.8
click at [0, 146] on div "Acompanhamento Acompanhe a situação das marcações correntes e finalizadas Relat…" at bounding box center [532, 179] width 1064 height 627
type input "[PERSON_NAME]"
click at [790, 111] on button "Filtrar" at bounding box center [815, 124] width 50 height 27
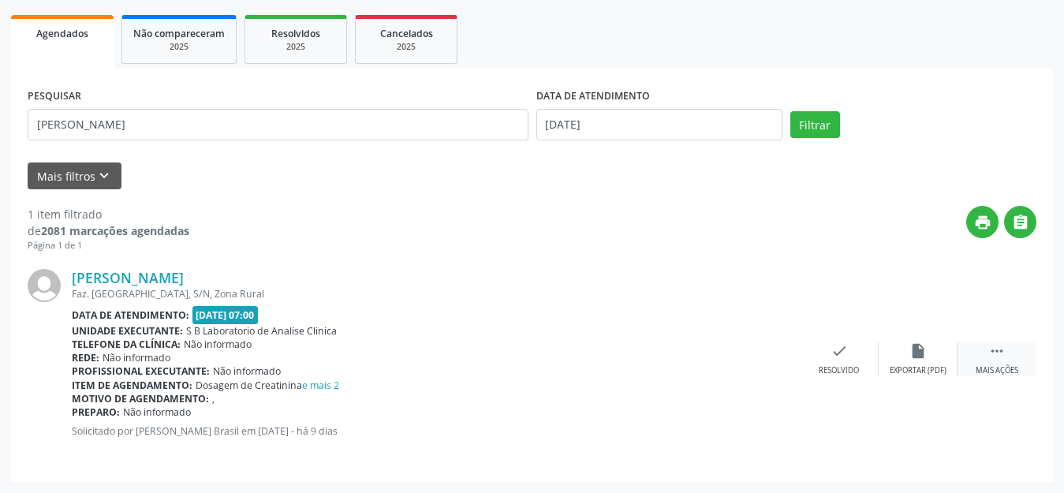
click at [1000, 354] on icon "" at bounding box center [997, 350] width 17 height 17
click at [755, 366] on div "Imprimir" at bounding box center [760, 370] width 36 height 11
